Goal: Find specific page/section: Find specific page/section

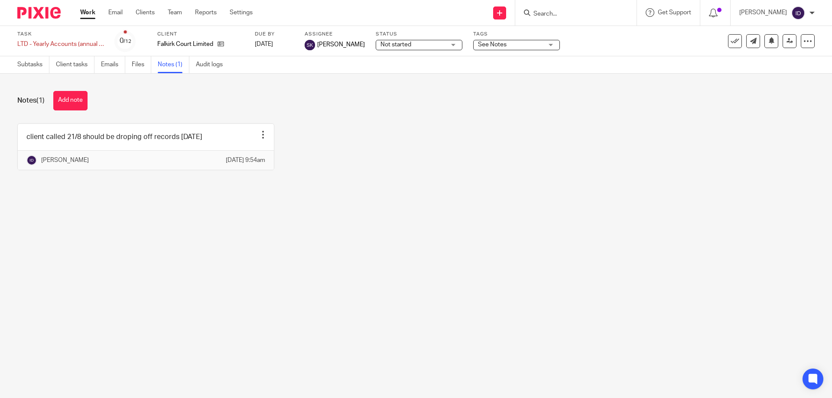
click at [455, 160] on div "client called 21/8 should be droping off records today Edit note Delete note Ia…" at bounding box center [409, 153] width 811 height 60
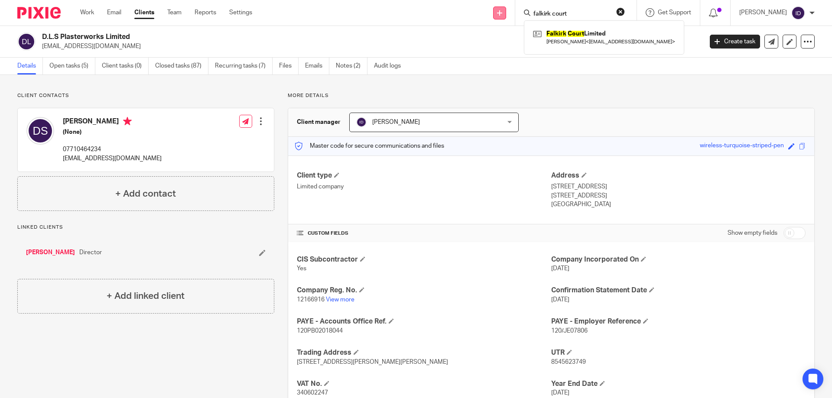
drag, startPoint x: 608, startPoint y: 15, endPoint x: 511, endPoint y: 13, distance: 96.7
click at [511, 13] on div "Send new email Create task Add client falkirk court Falkirk Court Limited [PERS…" at bounding box center [548, 13] width 567 height 26
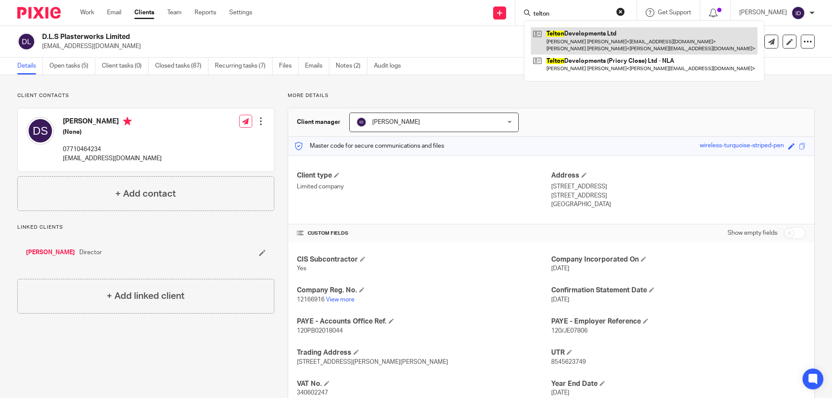
type input "telton"
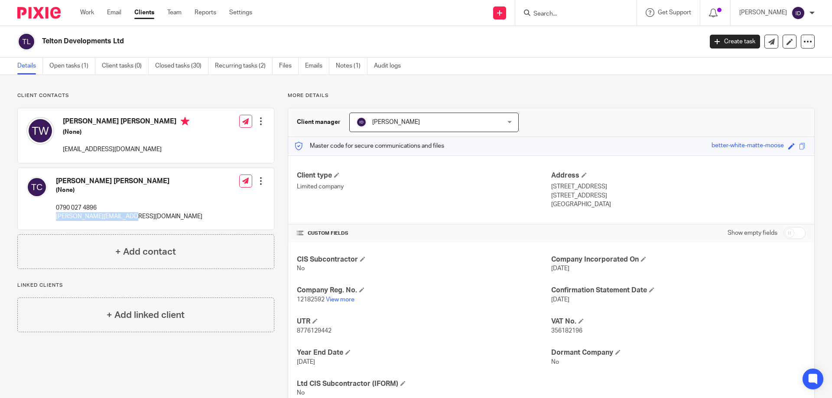
drag, startPoint x: 56, startPoint y: 214, endPoint x: 132, endPoint y: 215, distance: 75.4
click at [132, 215] on div "[PERSON_NAME] [PERSON_NAME] (None) 0790 027 4896 [PERSON_NAME][EMAIL_ADDRESS][D…" at bounding box center [146, 199] width 256 height 62
drag, startPoint x: 63, startPoint y: 148, endPoint x: 127, endPoint y: 151, distance: 63.7
click at [127, 151] on p "[EMAIL_ADDRESS][DOMAIN_NAME]" at bounding box center [126, 149] width 127 height 9
drag, startPoint x: 42, startPoint y: 39, endPoint x: 129, endPoint y: 40, distance: 87.5
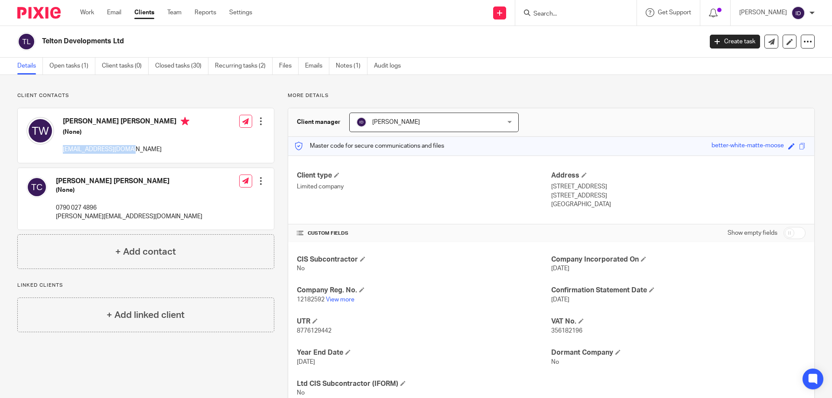
click at [129, 40] on div "Telton Developments Ltd" at bounding box center [356, 41] width 679 height 18
copy h2 "Telton Developments Ltd"
click at [339, 300] on link "View more" at bounding box center [340, 300] width 29 height 6
click at [613, 19] on div at bounding box center [575, 13] width 121 height 26
click at [607, 16] on input "Search" at bounding box center [571, 14] width 78 height 8
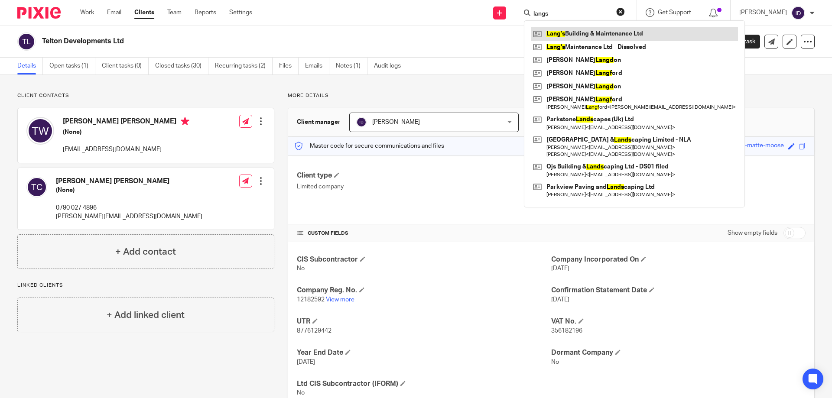
type input "langs"
click at [600, 31] on link at bounding box center [634, 33] width 207 height 13
